Goal: Information Seeking & Learning: Learn about a topic

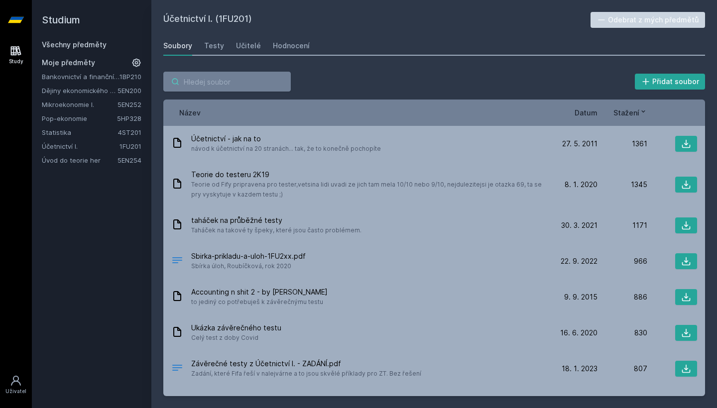
click at [266, 82] on input "search" at bounding box center [227, 82] width 128 height 20
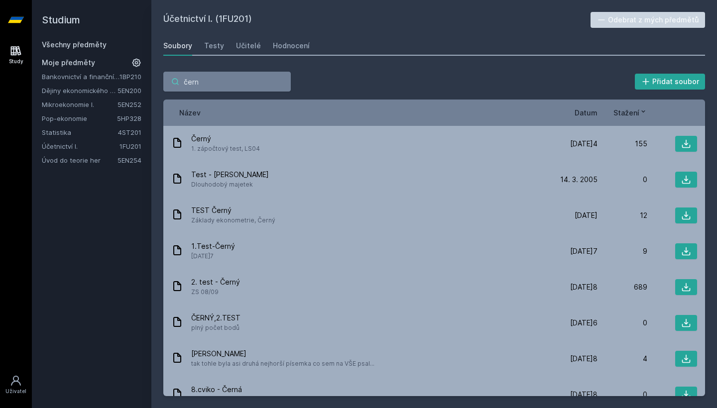
type input "černý"
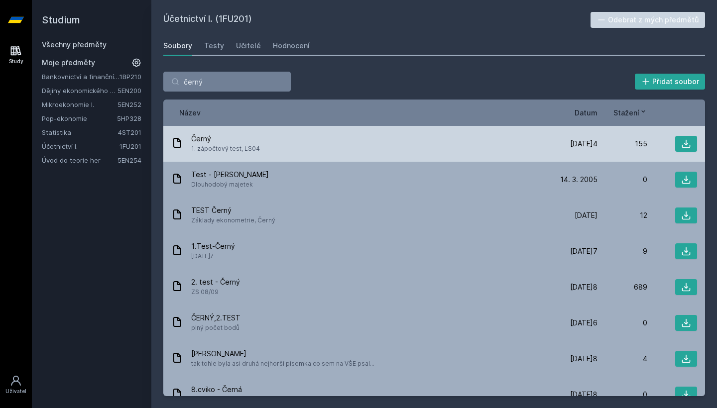
drag, startPoint x: 266, startPoint y: 82, endPoint x: 306, endPoint y: 152, distance: 81.4
click at [306, 152] on div "Černý 1. zápočtový test, LS04" at bounding box center [359, 144] width 377 height 20
click at [675, 145] on button at bounding box center [686, 144] width 22 height 16
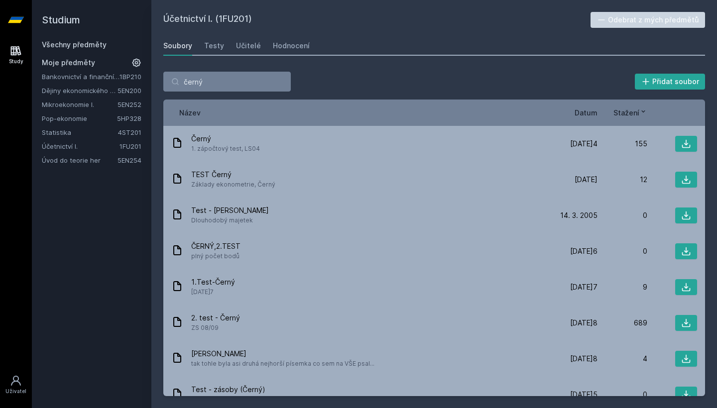
click at [341, 89] on div "černý Přidat soubor" at bounding box center [434, 82] width 542 height 20
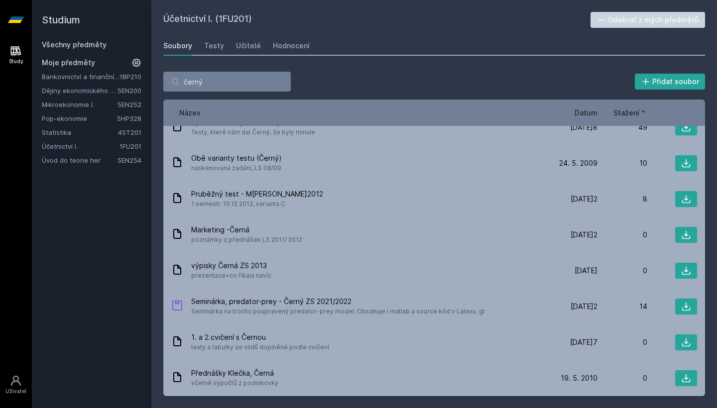
scroll to position [805, 0]
click at [226, 88] on input "černý" at bounding box center [227, 82] width 128 height 20
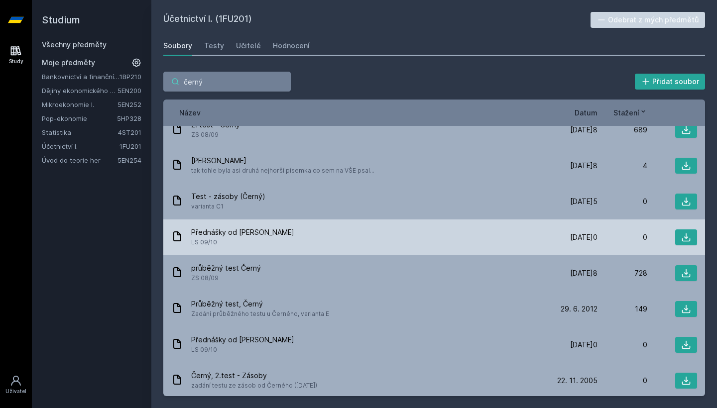
scroll to position [193, 0]
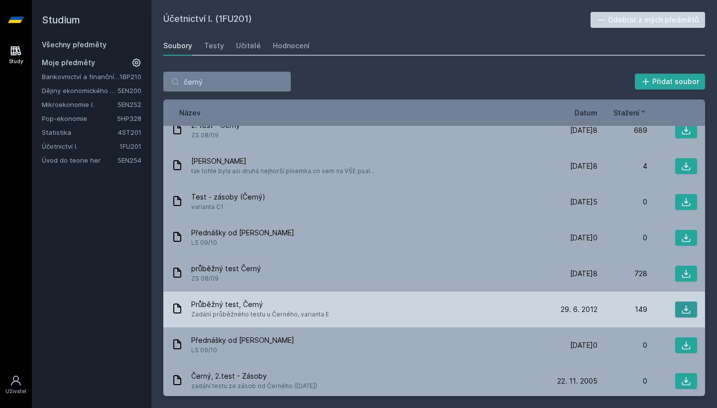
click at [684, 304] on button at bounding box center [686, 310] width 22 height 16
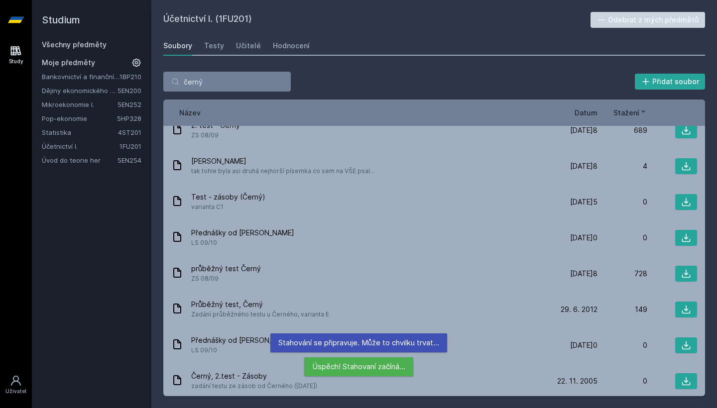
click at [55, 140] on div "Bankovnictví a finanční instituce 1BP210 Dějiny ekonomického myšlení 5EN200 Mik…" at bounding box center [92, 119] width 100 height 94
click at [55, 145] on link "Účetnictví I." at bounding box center [81, 146] width 78 height 10
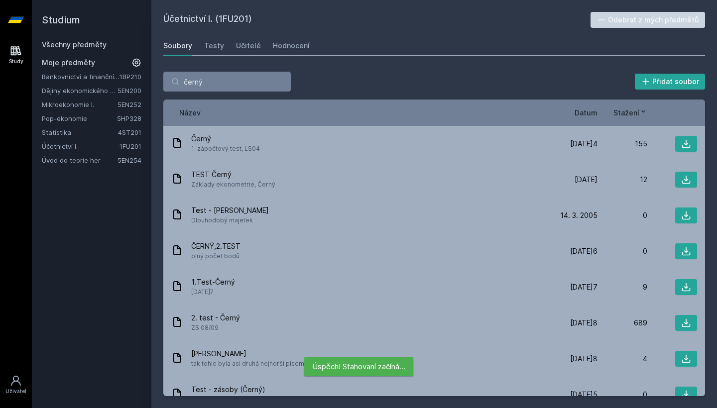
scroll to position [0, 0]
click at [280, 82] on input "černý" at bounding box center [227, 82] width 128 height 20
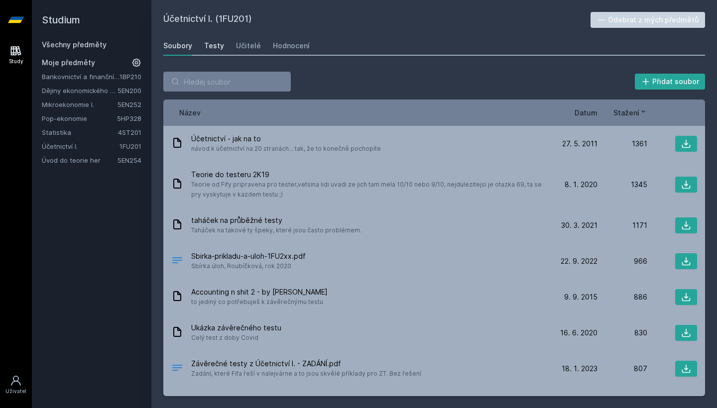
click at [210, 46] on div "Testy" at bounding box center [214, 46] width 20 height 10
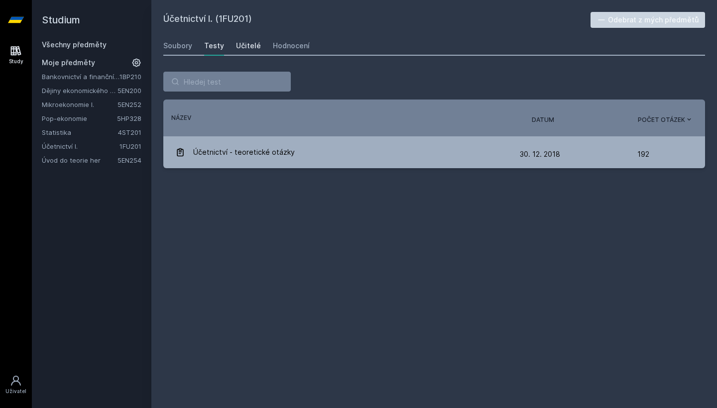
click at [242, 47] on div "Učitelé" at bounding box center [248, 46] width 25 height 10
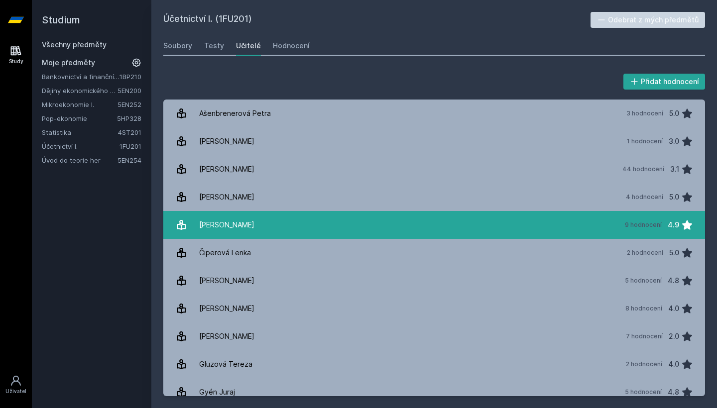
scroll to position [6, 0]
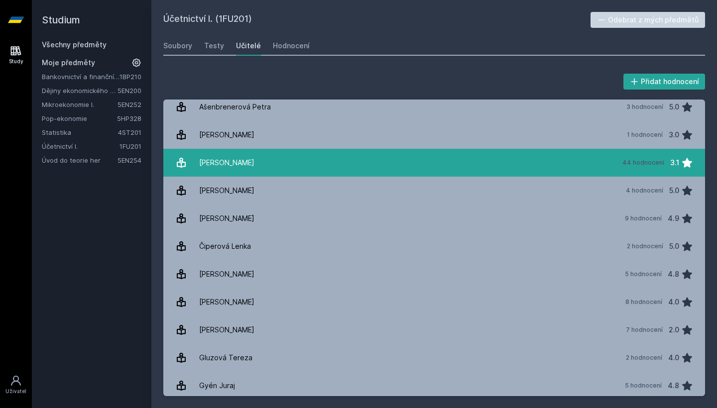
click at [300, 153] on link "[PERSON_NAME] 44 hodnocení 3.1" at bounding box center [434, 163] width 542 height 28
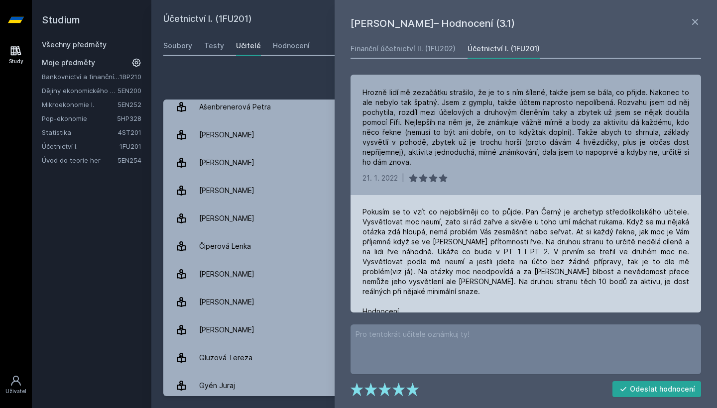
scroll to position [446, 0]
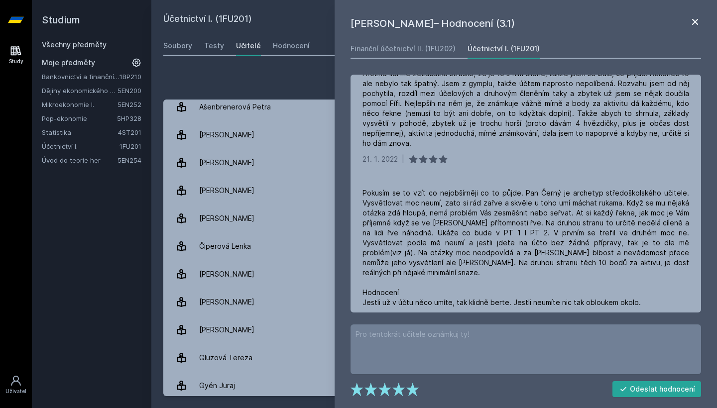
click at [694, 20] on icon at bounding box center [695, 22] width 6 height 6
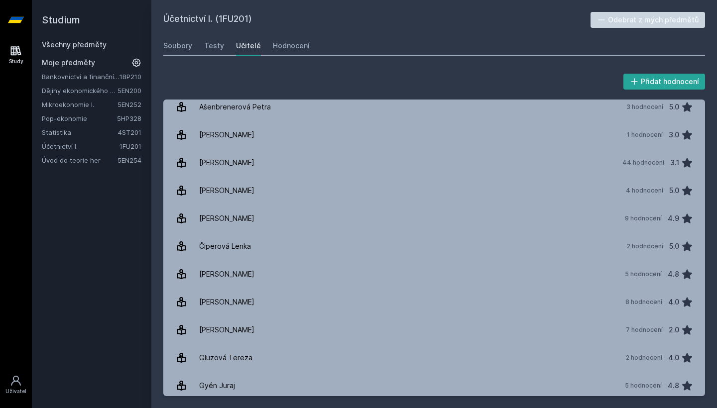
click at [262, 48] on div "Soubory Testy Učitelé Hodnocení" at bounding box center [434, 46] width 542 height 20
click at [287, 48] on div "Hodnocení" at bounding box center [291, 46] width 37 height 10
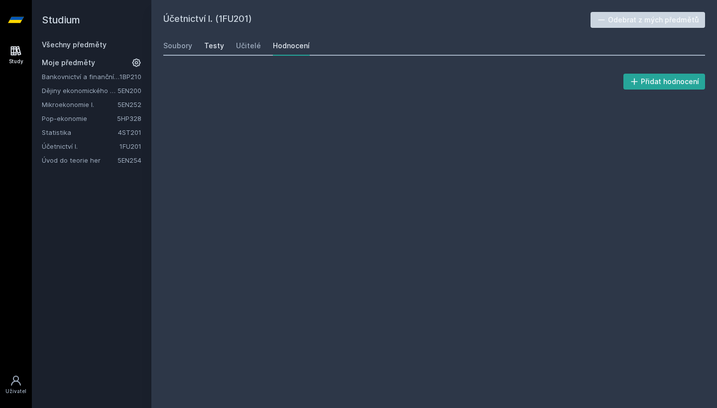
click at [209, 51] on link "Testy" at bounding box center [214, 46] width 20 height 20
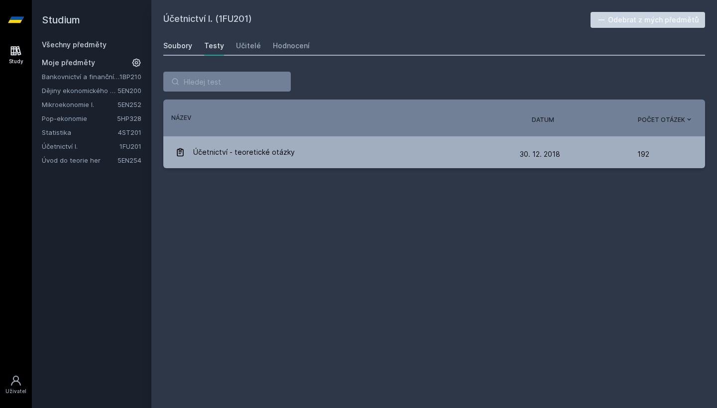
click at [185, 50] on div "Soubory" at bounding box center [177, 46] width 29 height 10
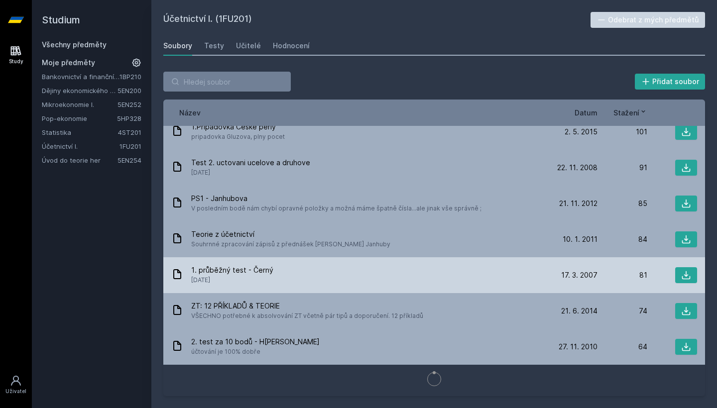
scroll to position [897, 0]
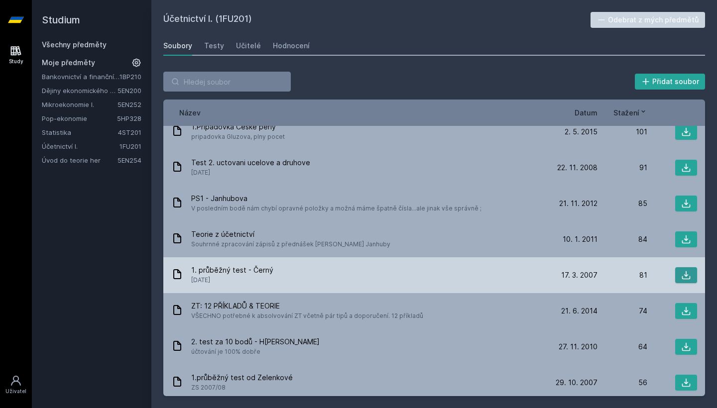
click at [680, 269] on button at bounding box center [686, 275] width 22 height 16
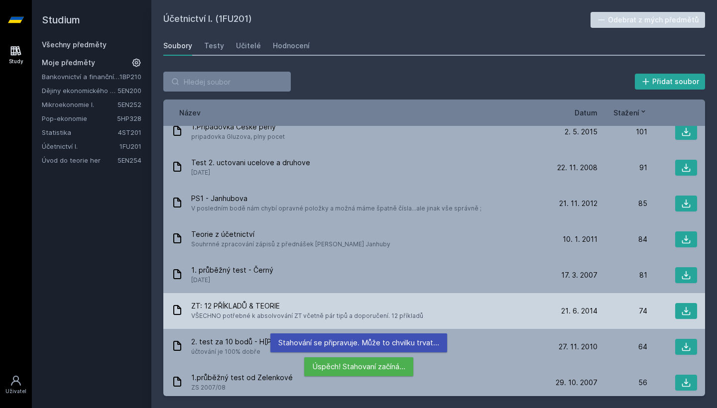
click at [325, 294] on div "ZT: 12 PŘÍKLADŮ & TEORIE VŠECHNO potřebné k absolvování ZT včetně pár tipů a do…" at bounding box center [434, 311] width 542 height 36
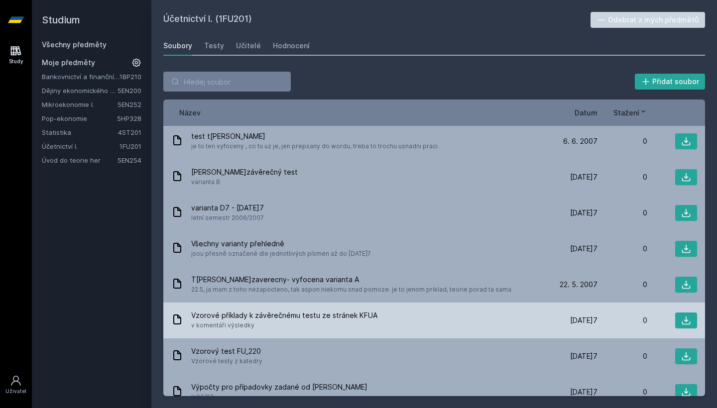
scroll to position [10330, 0]
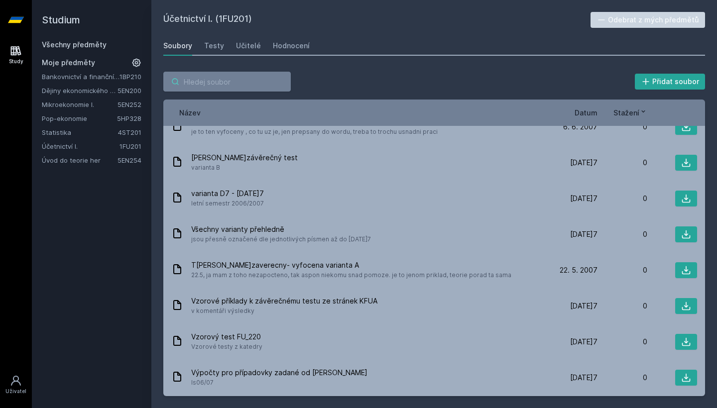
click at [184, 82] on input "search" at bounding box center [227, 82] width 128 height 20
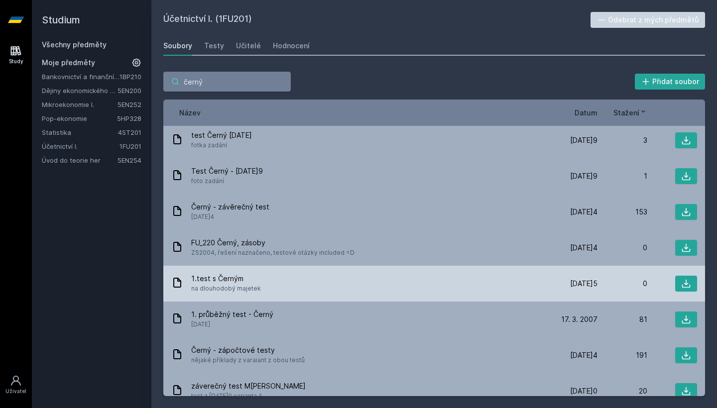
scroll to position [472, 0]
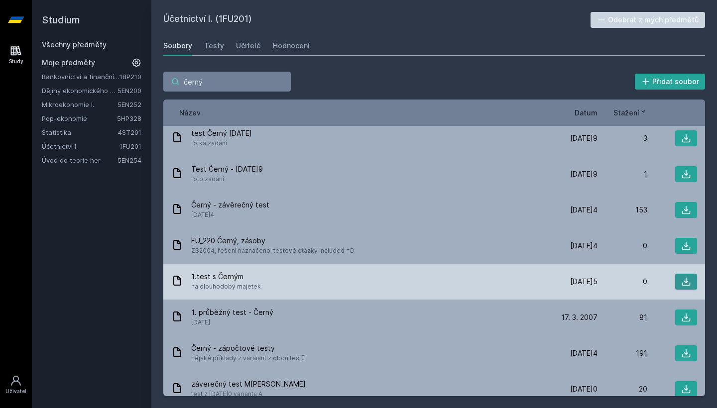
type input "černý"
click at [684, 277] on icon at bounding box center [686, 282] width 10 height 10
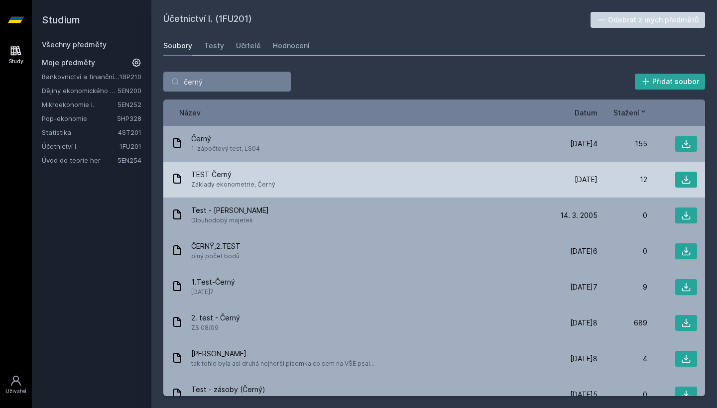
scroll to position [0, 0]
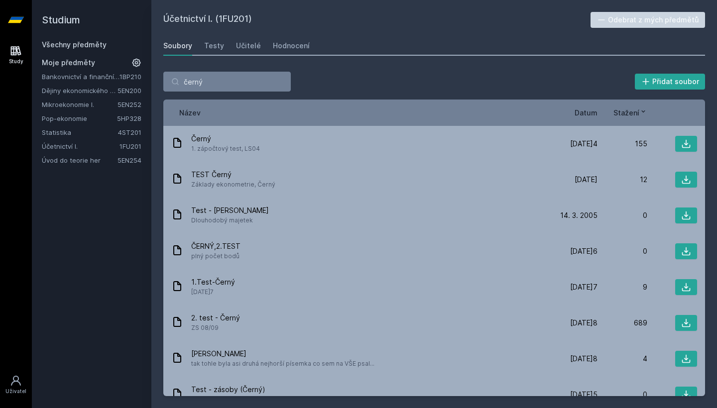
click at [96, 39] on h2 "Studium" at bounding box center [92, 20] width 100 height 40
click at [92, 47] on link "Všechny předměty" at bounding box center [74, 44] width 65 height 8
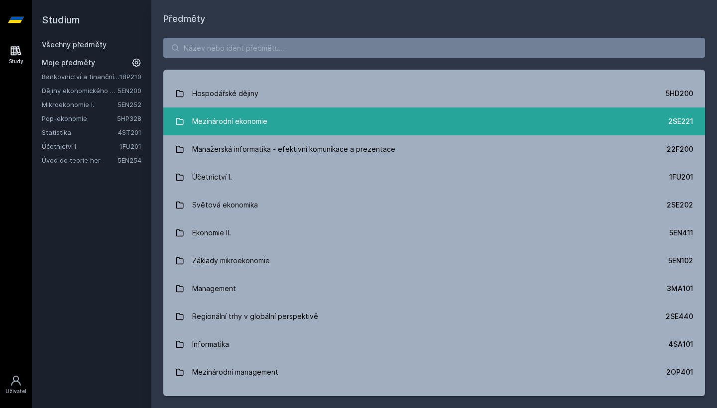
scroll to position [280, 0]
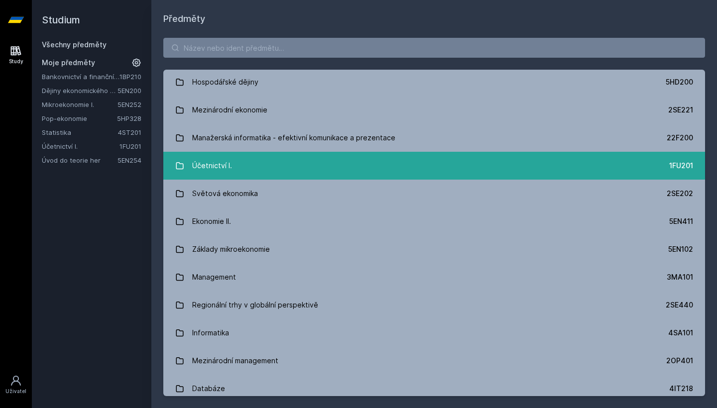
click at [206, 171] on div "Účetnictví I." at bounding box center [212, 166] width 40 height 20
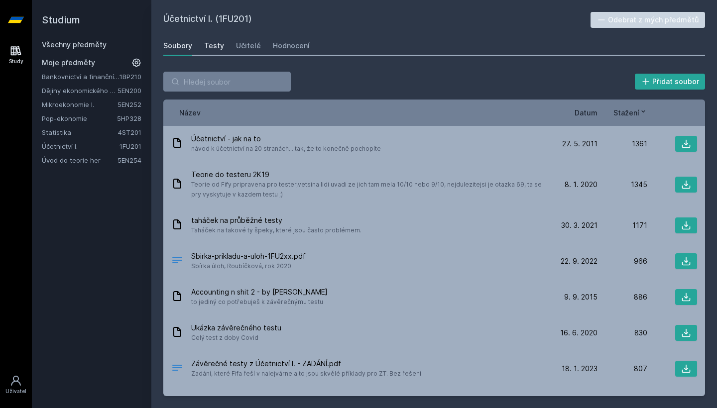
click at [213, 47] on div "Testy" at bounding box center [214, 46] width 20 height 10
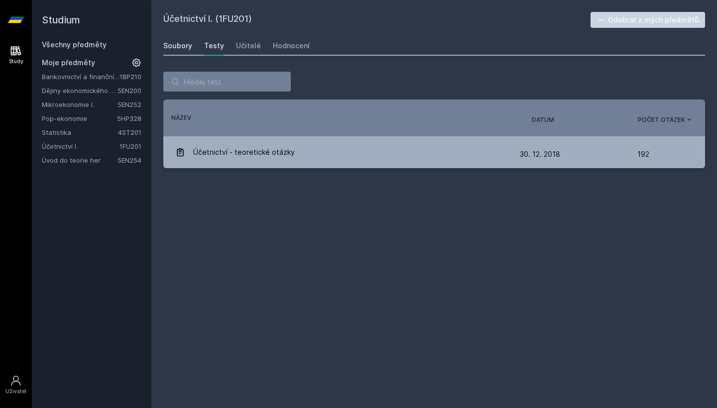
click at [174, 48] on div "Soubory" at bounding box center [177, 46] width 29 height 10
